Goal: Information Seeking & Learning: Learn about a topic

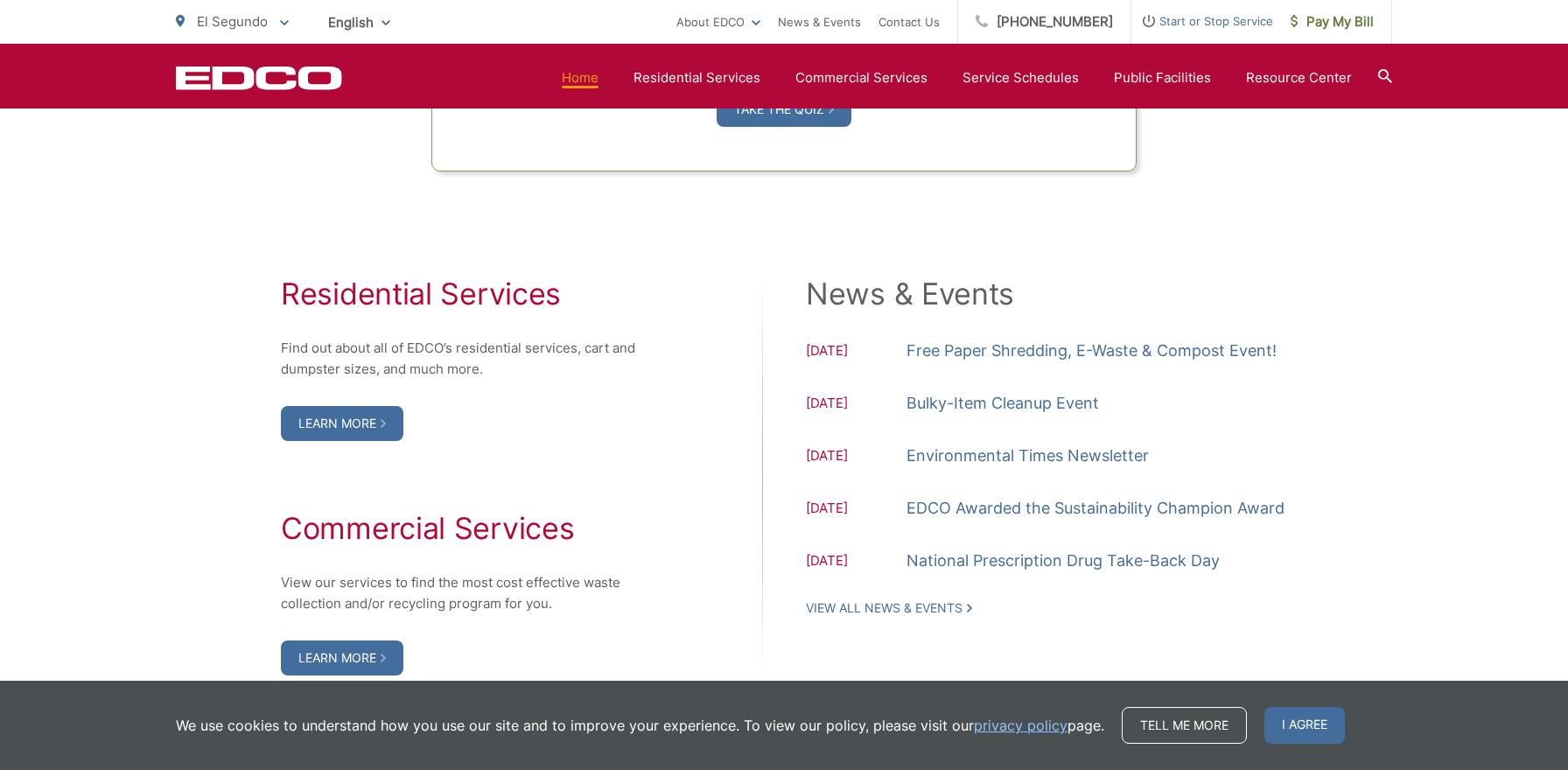
scroll to position [1685, 0]
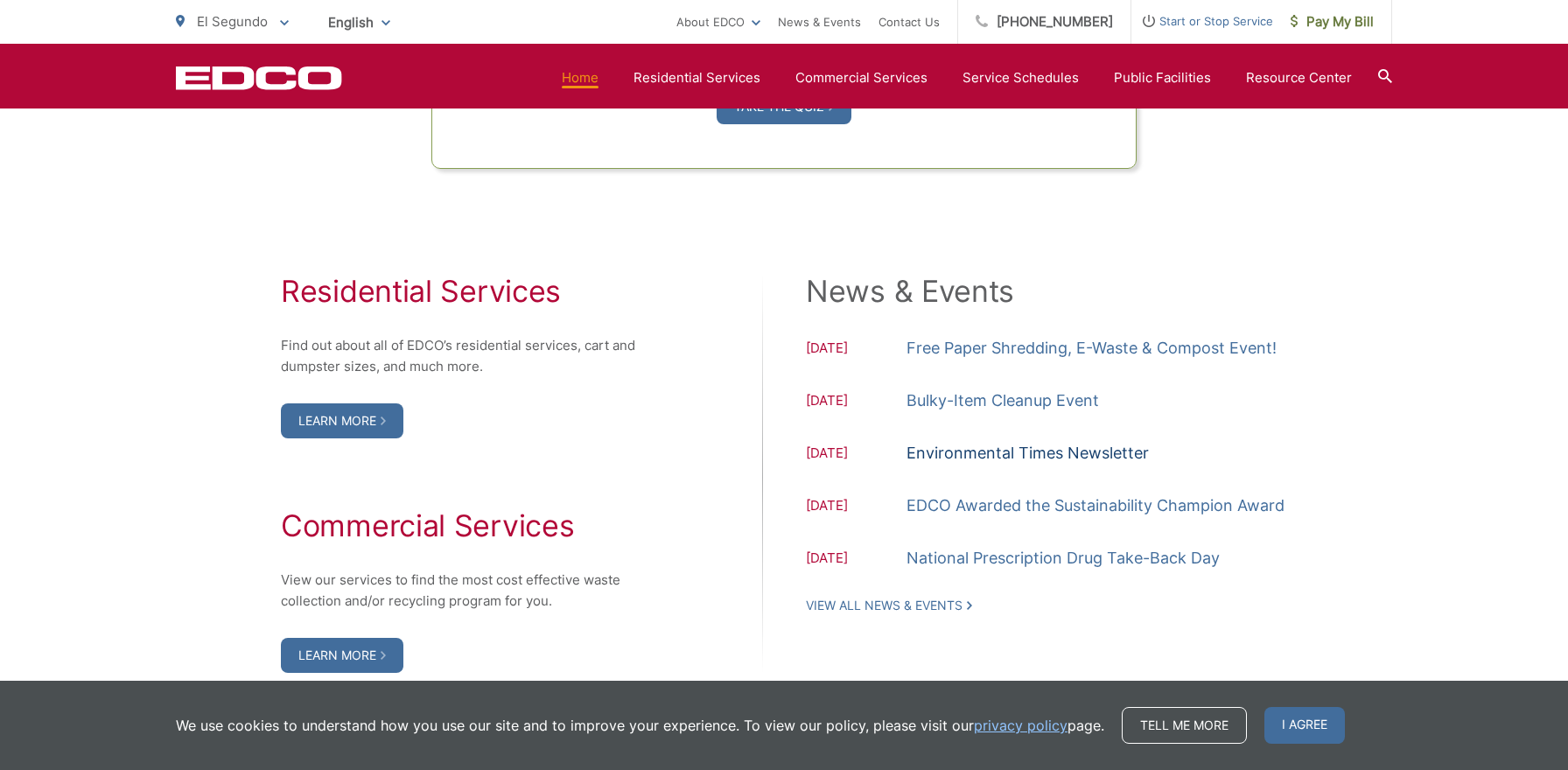
click at [1089, 451] on link "Environmental Times Newsletter" at bounding box center [1027, 453] width 242 height 26
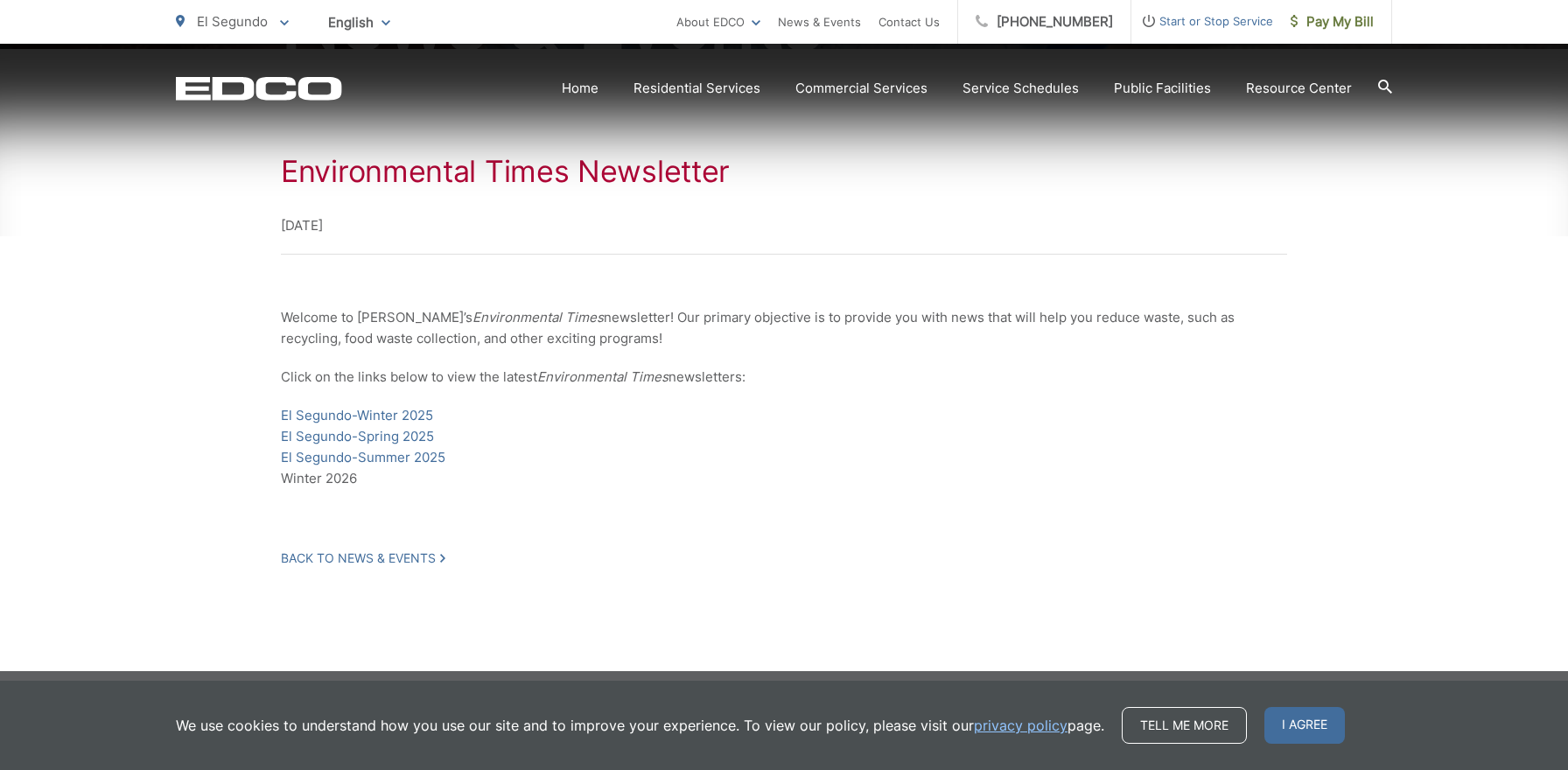
scroll to position [311, 0]
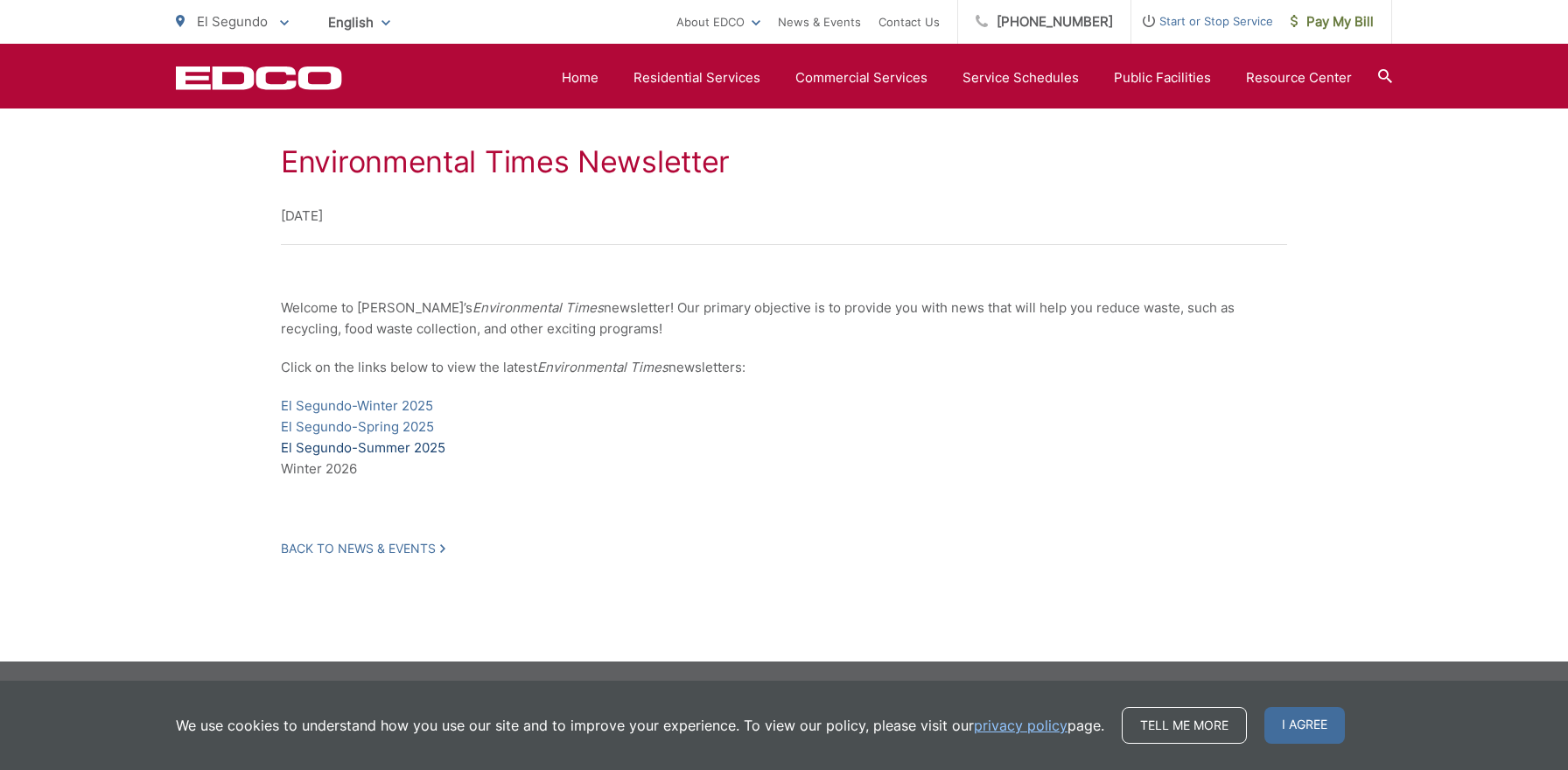
click at [401, 448] on link "El Segundo-Summer 2025" at bounding box center [363, 448] width 165 height 21
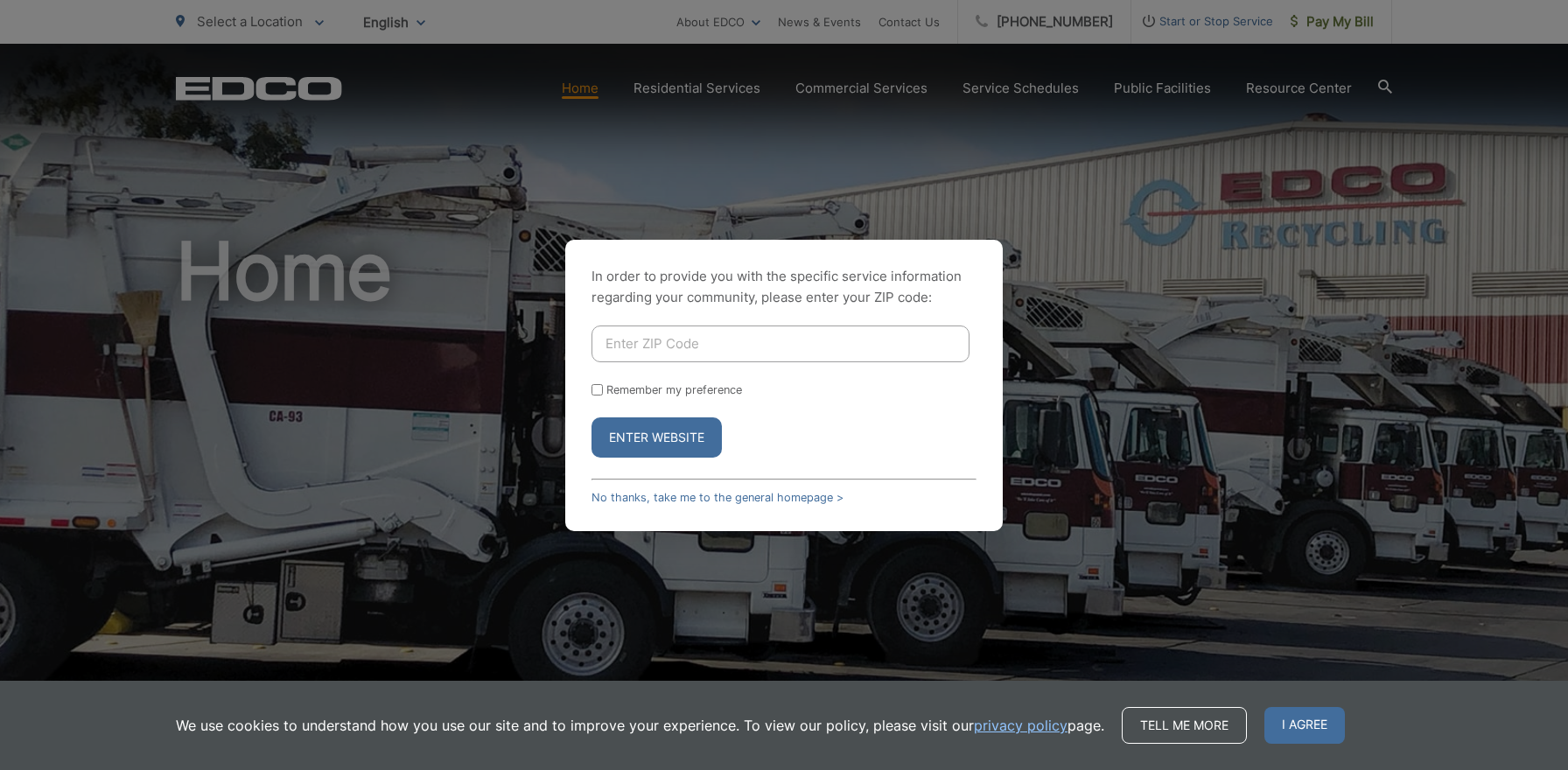
click at [734, 341] on input "Enter ZIP Code" at bounding box center [780, 344] width 378 height 37
type input "92078"
click at [671, 436] on button "Enter Website" at bounding box center [657, 437] width 130 height 40
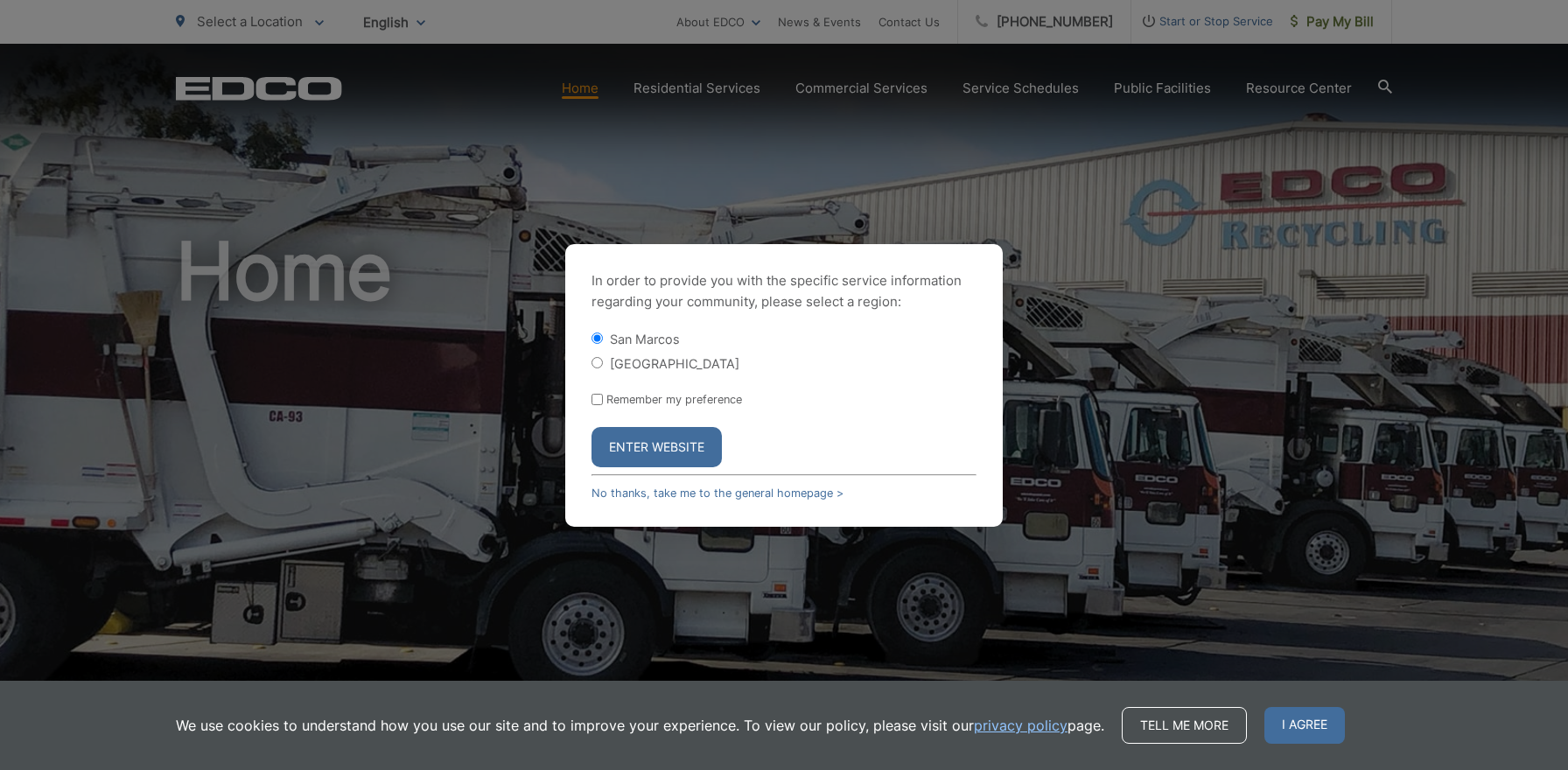
click at [659, 445] on button "Enter Website" at bounding box center [657, 447] width 130 height 40
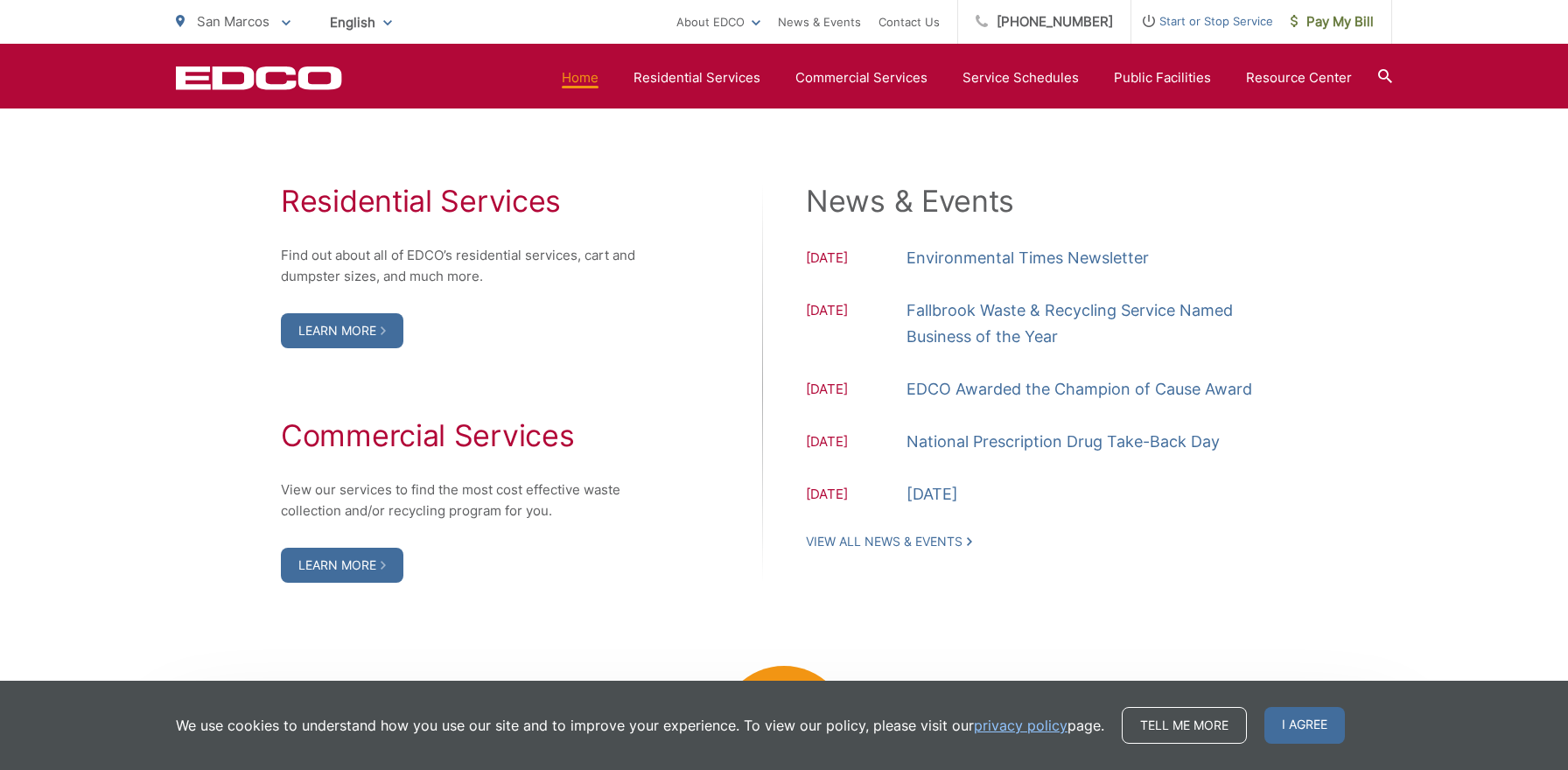
scroll to position [1786, 0]
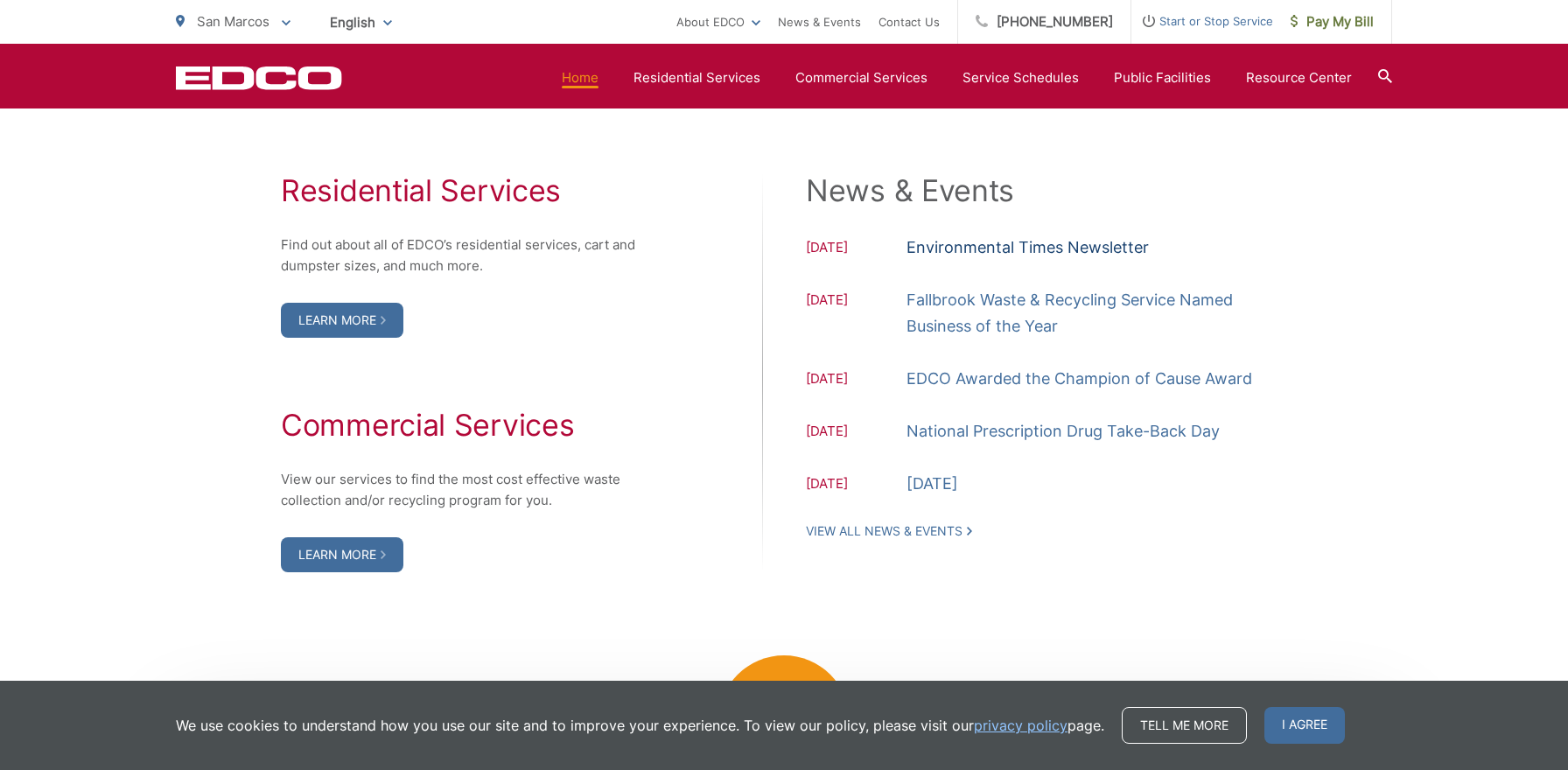
click at [976, 240] on link "Environmental Times Newsletter" at bounding box center [1027, 247] width 242 height 26
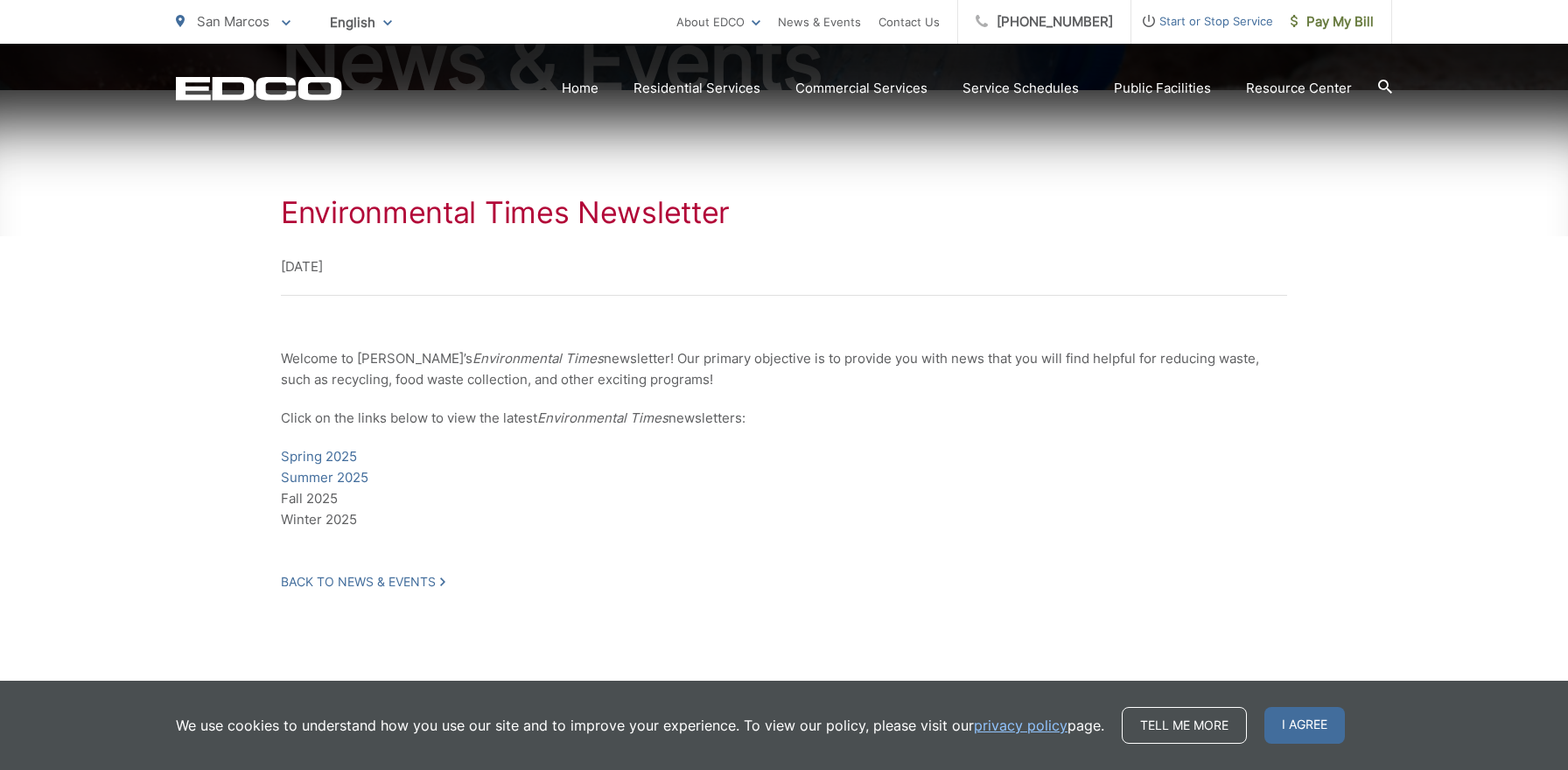
scroll to position [293, 0]
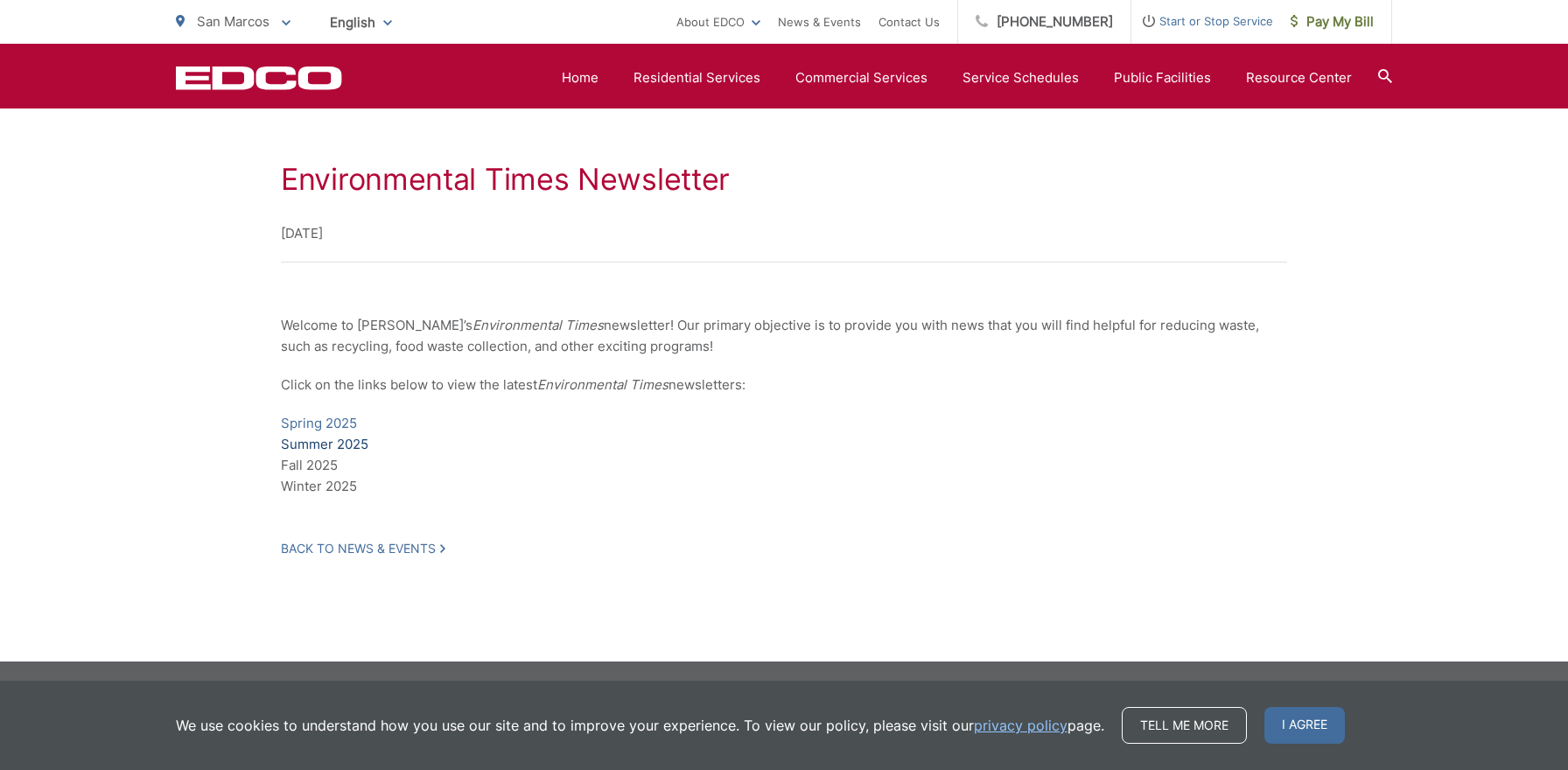
click at [335, 444] on link "Summer 2025" at bounding box center [324, 444] width 87 height 21
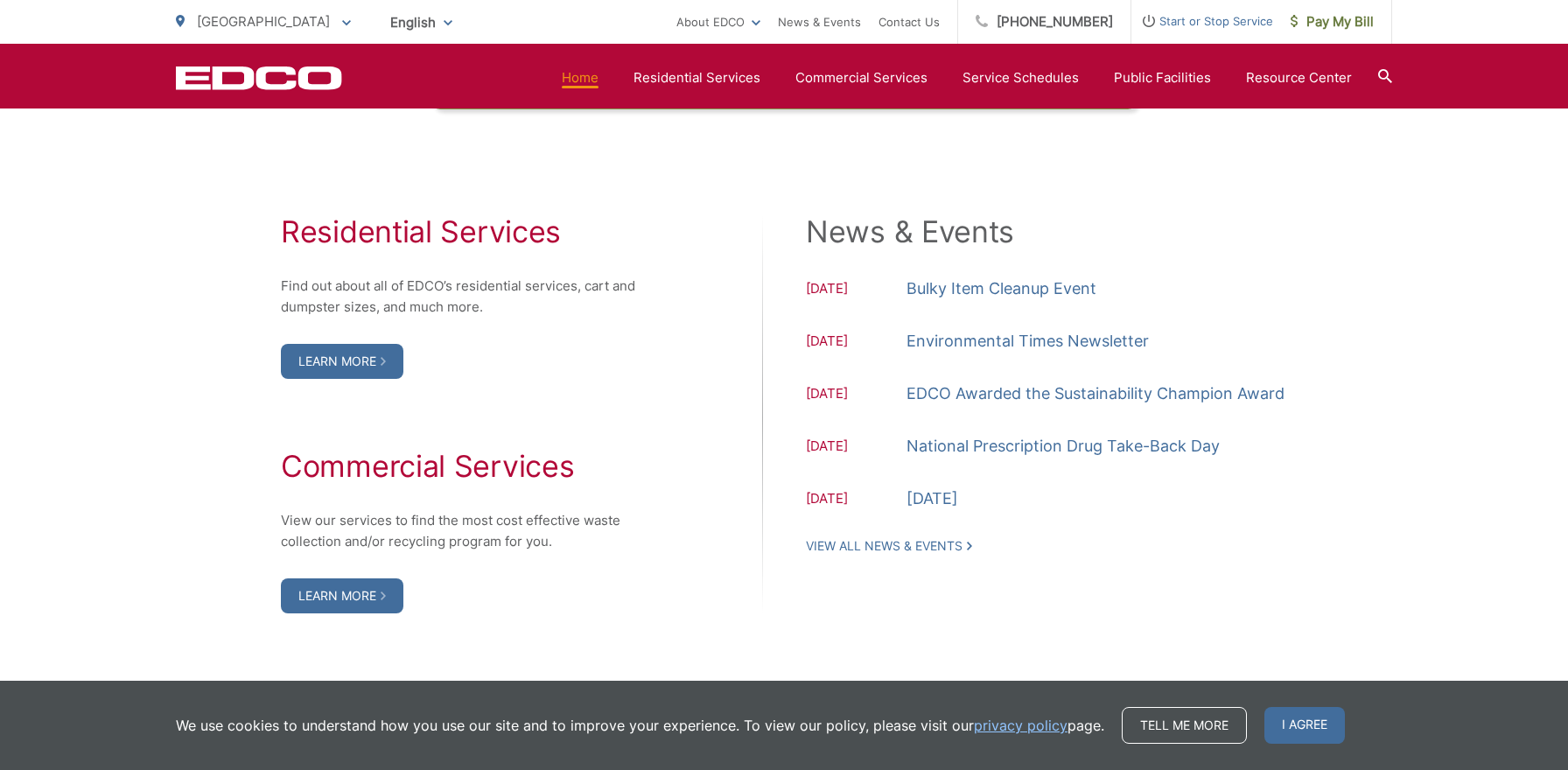
scroll to position [1746, 0]
click at [984, 341] on link "Environmental Times Newsletter" at bounding box center [1027, 341] width 242 height 26
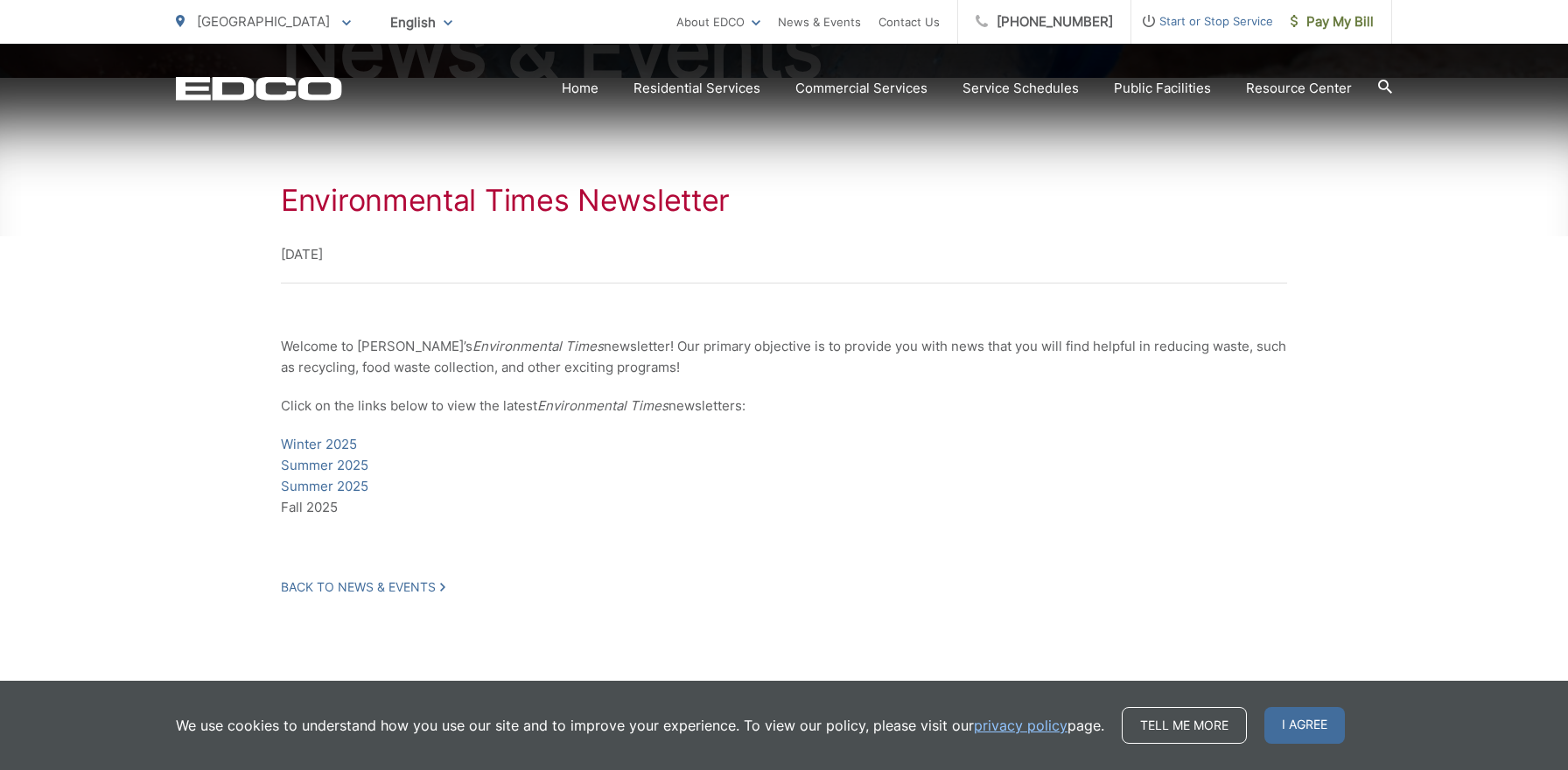
scroll to position [311, 0]
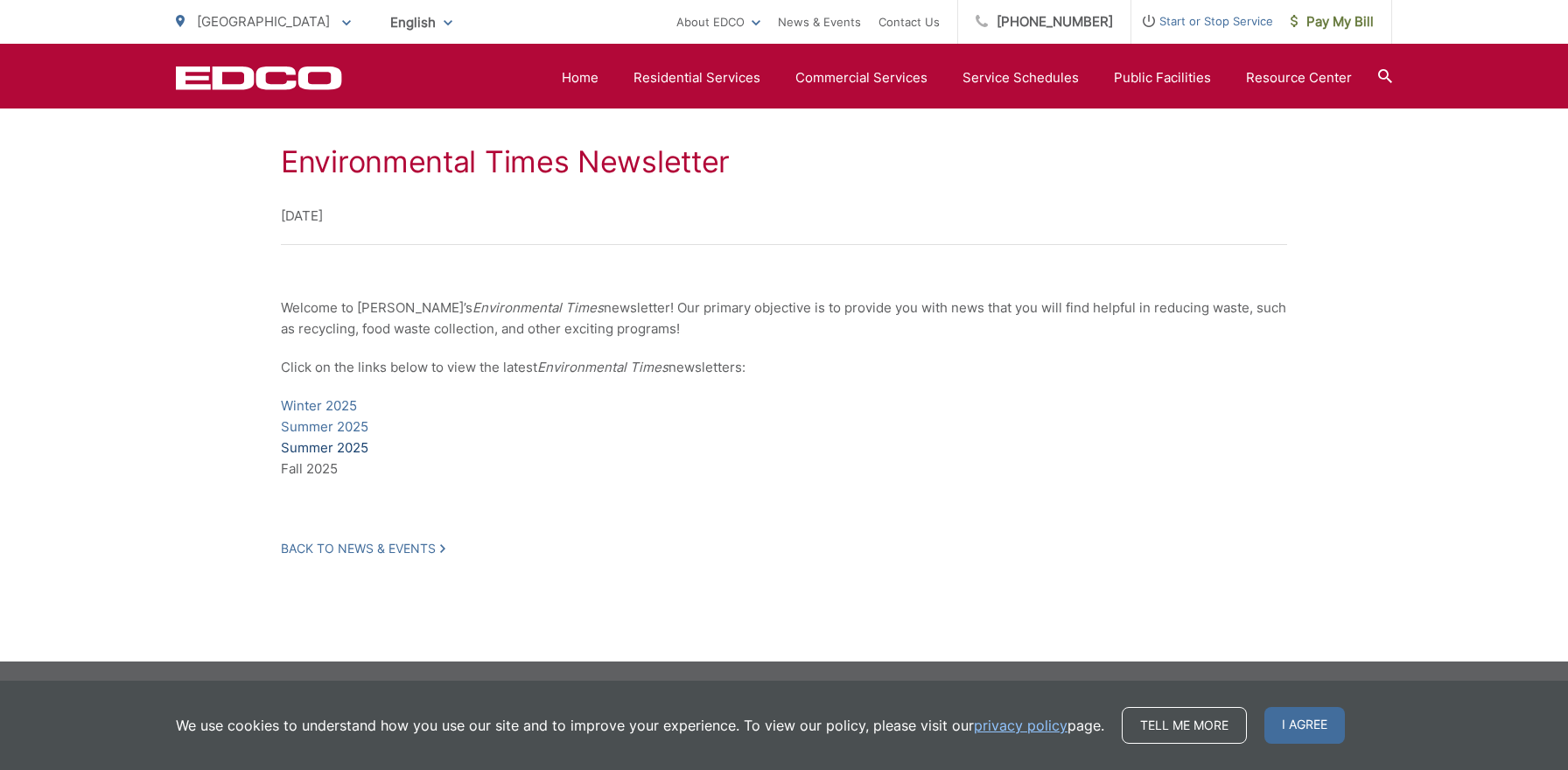
click at [342, 453] on link "Summer 2025" at bounding box center [324, 448] width 87 height 21
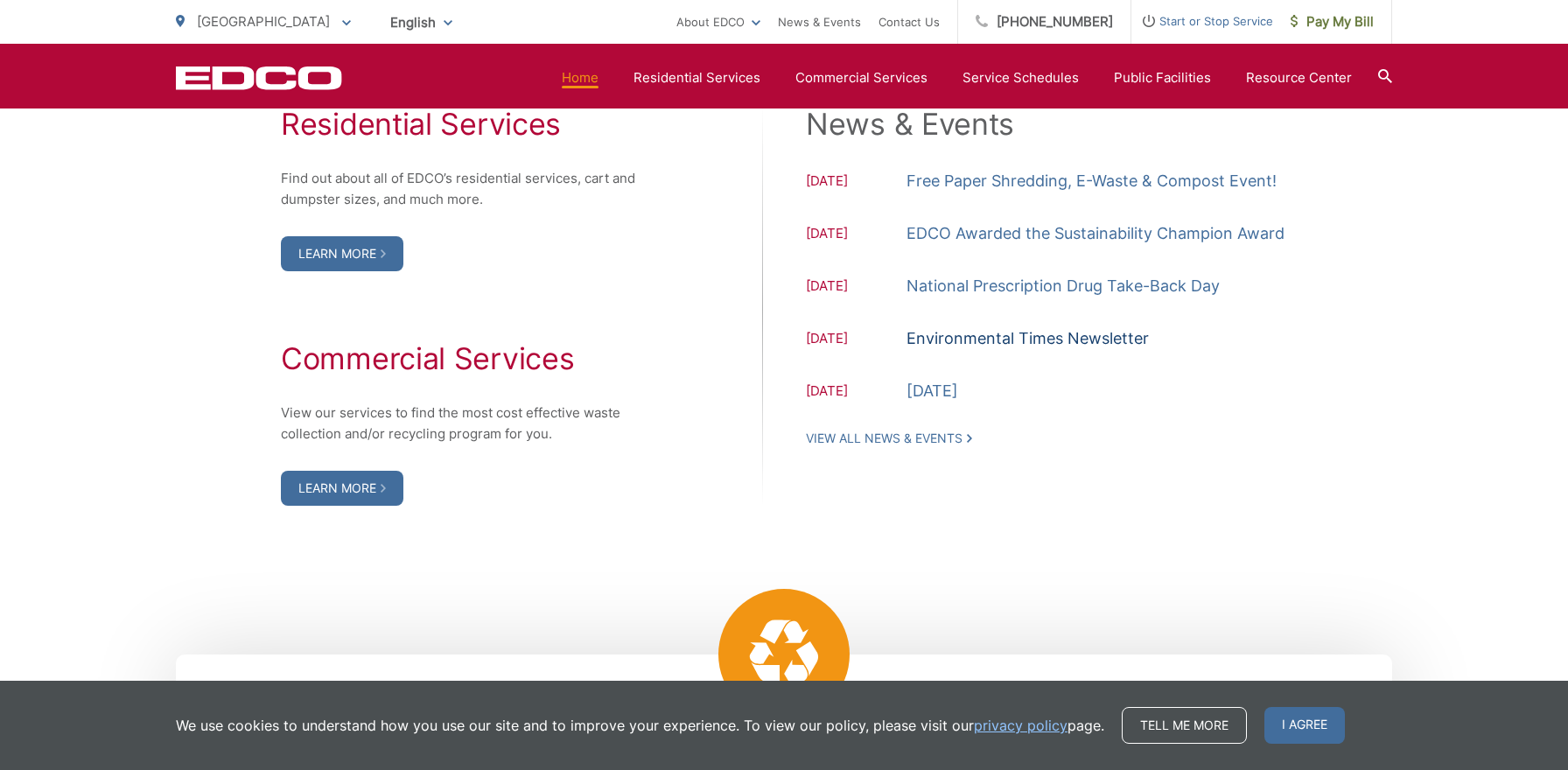
scroll to position [1810, 0]
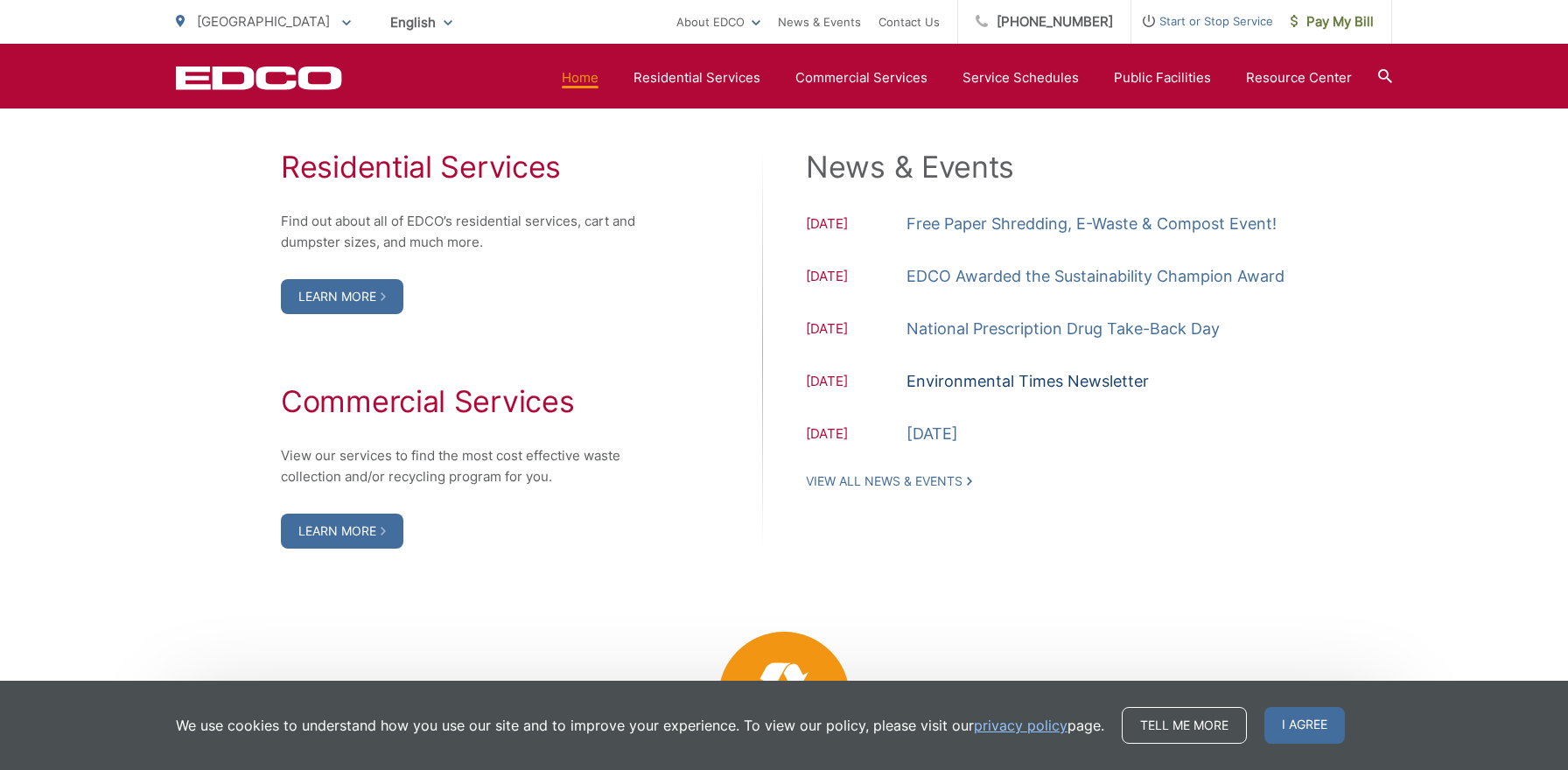
click at [1034, 383] on link "Environmental Times Newsletter" at bounding box center [1027, 381] width 242 height 26
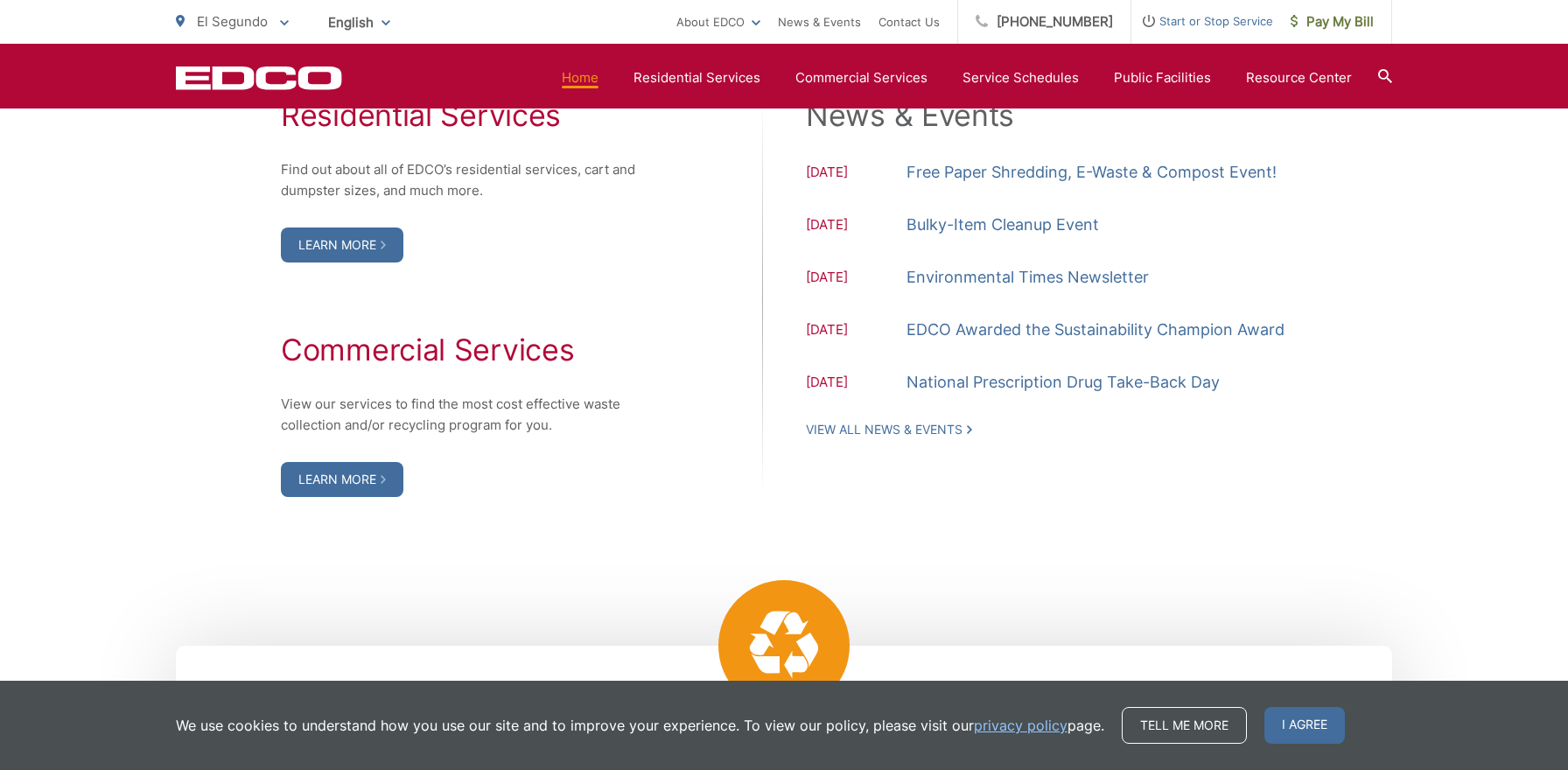
scroll to position [1864, 0]
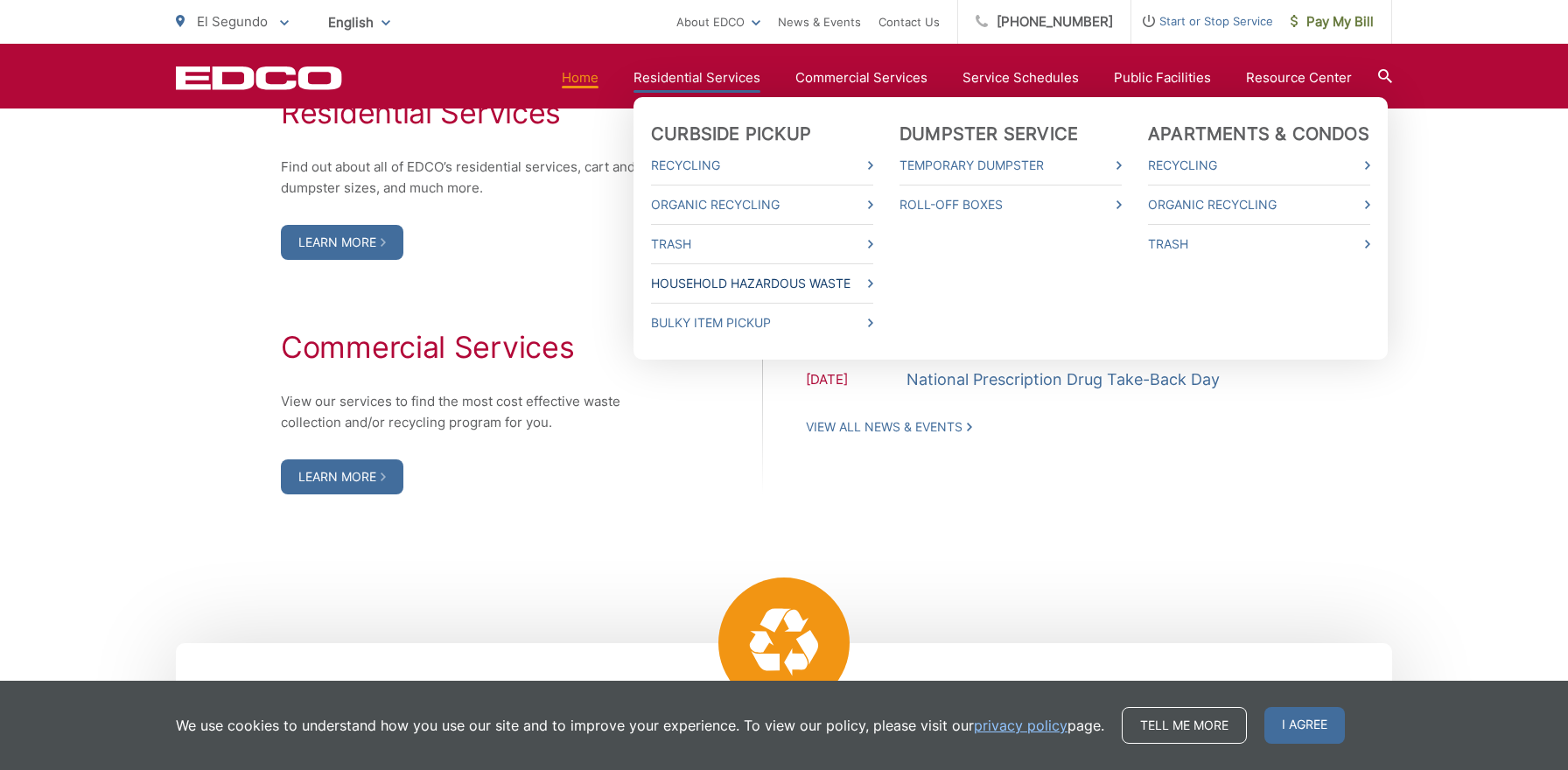
click at [740, 282] on link "Household Hazardous Waste" at bounding box center [762, 283] width 222 height 21
